Goal: Download file/media

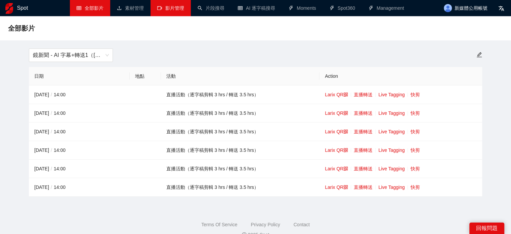
click at [167, 8] on link "影片管理" at bounding box center [170, 7] width 27 height 5
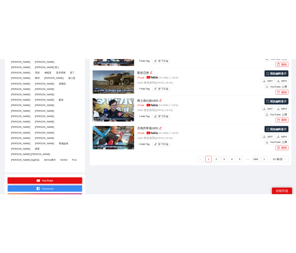
scroll to position [370, 0]
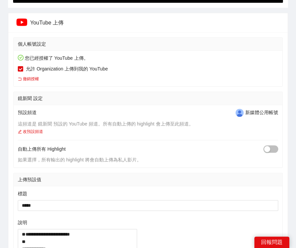
type textarea "**********"
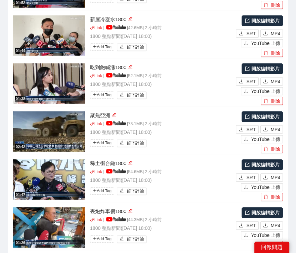
scroll to position [1158, 0]
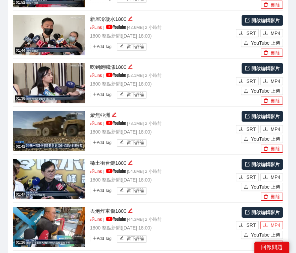
click at [276, 222] on span "MP4" at bounding box center [276, 225] width 10 height 7
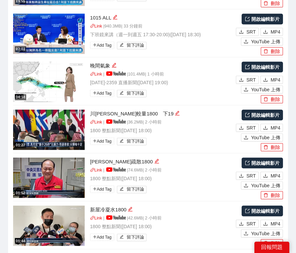
scroll to position [1058, 0]
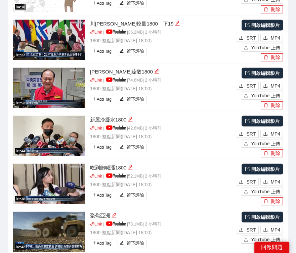
click at [271, 178] on span "MP4" at bounding box center [276, 181] width 10 height 7
click at [276, 130] on span "MP4" at bounding box center [276, 133] width 10 height 7
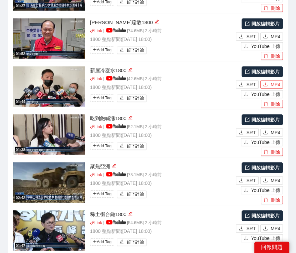
scroll to position [1158, 0]
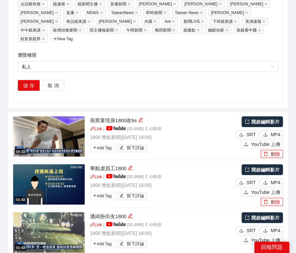
scroll to position [755, 0]
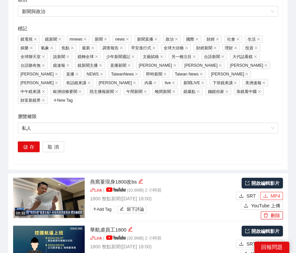
click at [268, 192] on button "MP4" at bounding box center [272, 196] width 23 height 8
